Goal: Information Seeking & Learning: Learn about a topic

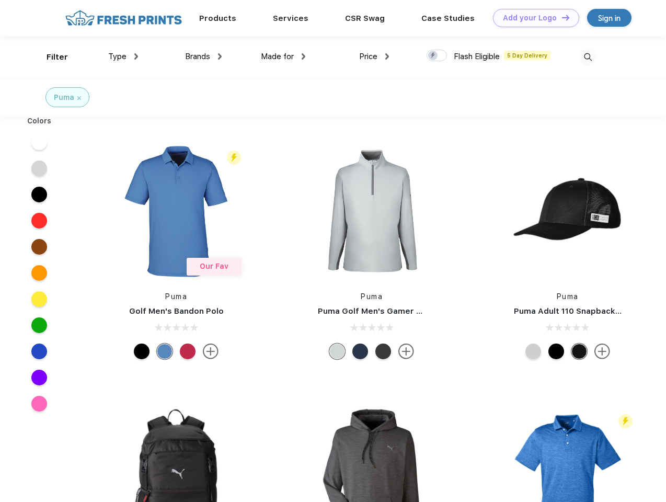
click at [532, 18] on link "Add your Logo Design Tool" at bounding box center [536, 18] width 86 height 18
click at [0, 0] on div "Design Tool" at bounding box center [0, 0] width 0 height 0
click at [561, 17] on link "Add your Logo Design Tool" at bounding box center [536, 18] width 86 height 18
click at [50, 57] on div "Filter" at bounding box center [56, 57] width 21 height 12
click at [123, 56] on span "Type" at bounding box center [117, 56] width 18 height 9
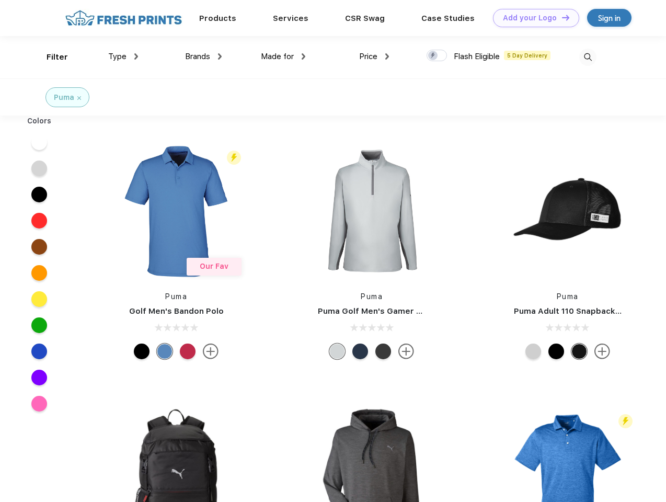
click at [203, 56] on span "Brands" at bounding box center [197, 56] width 25 height 9
click at [283, 56] on span "Made for" at bounding box center [277, 56] width 33 height 9
click at [374, 56] on span "Price" at bounding box center [368, 56] width 18 height 9
click at [437, 56] on div at bounding box center [436, 55] width 20 height 11
click at [433, 56] on input "checkbox" at bounding box center [429, 52] width 7 height 7
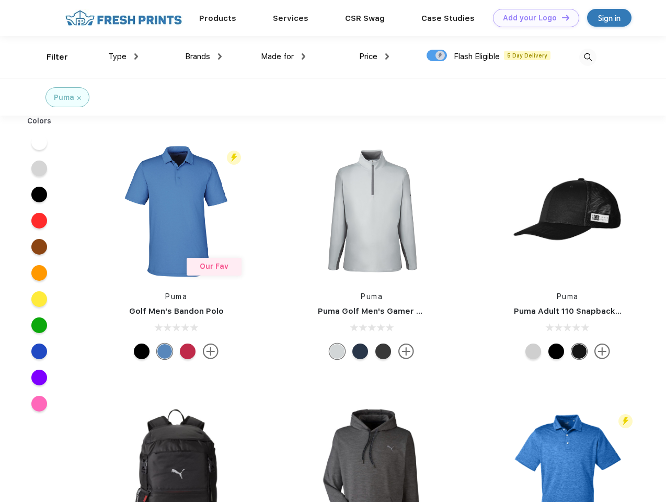
click at [587, 57] on img at bounding box center [587, 57] width 17 height 17
